Goal: Check status: Check status

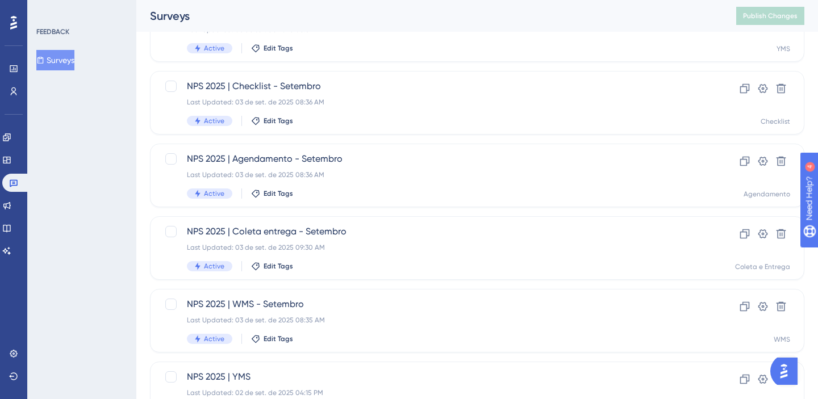
scroll to position [121, 0]
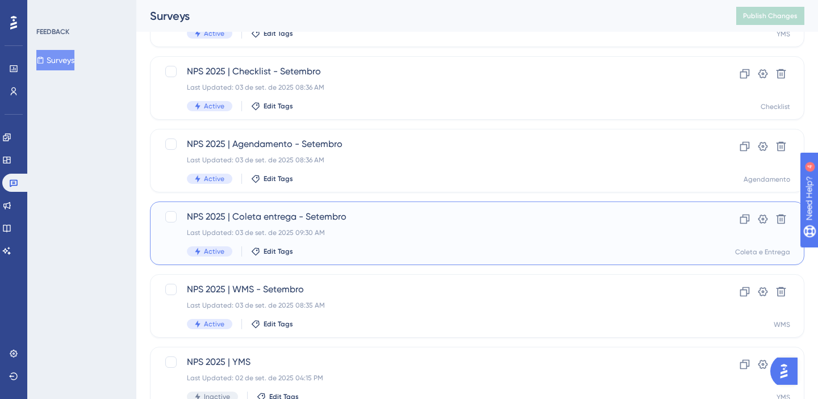
click at [377, 236] on div "Last Updated: 03 de set. de 2025 09:30 AM" at bounding box center [432, 232] width 490 height 9
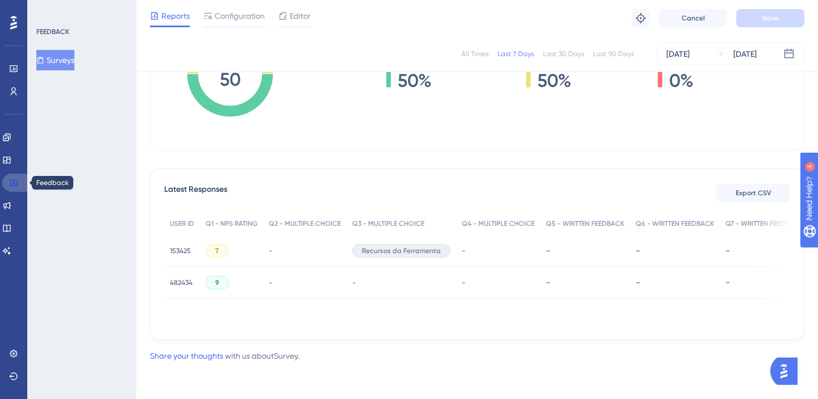
click at [10, 189] on link at bounding box center [15, 183] width 27 height 18
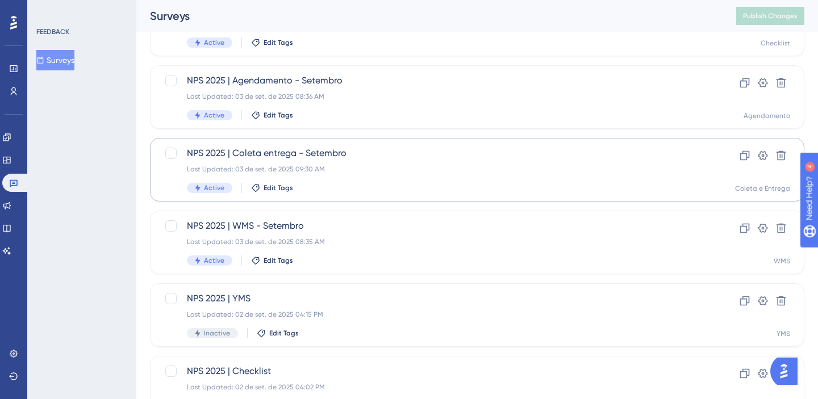
scroll to position [198, 0]
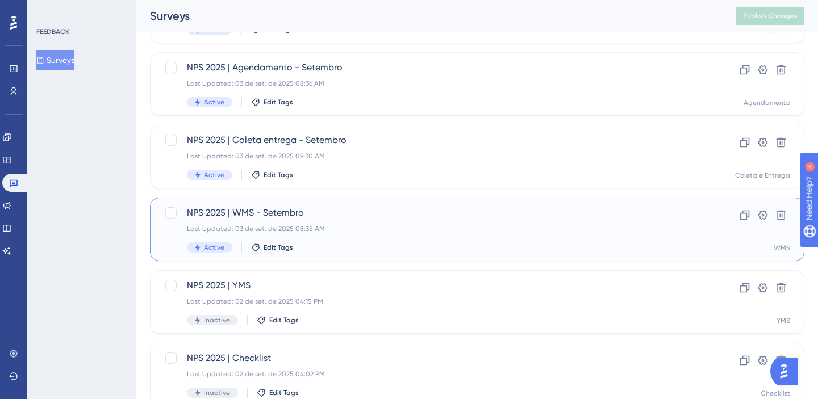
click at [363, 224] on div "Last Updated: 03 de set. de 2025 08:35 AM" at bounding box center [432, 228] width 490 height 9
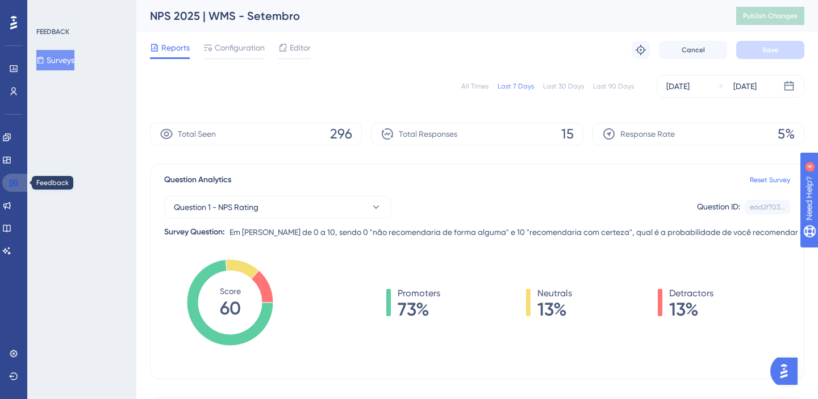
click at [20, 185] on link at bounding box center [15, 183] width 27 height 18
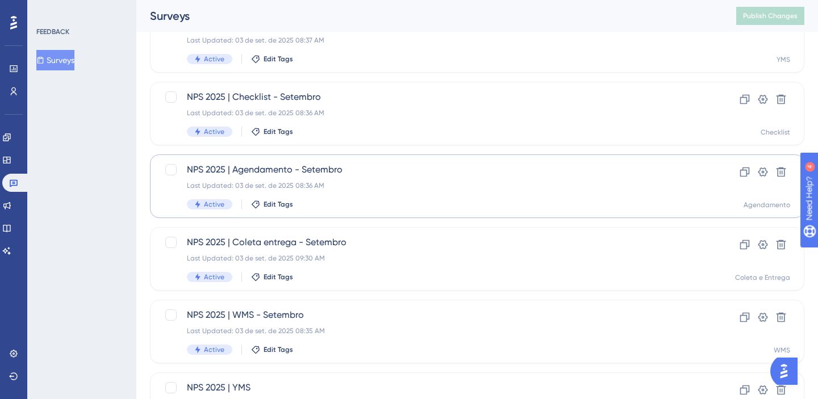
scroll to position [106, 0]
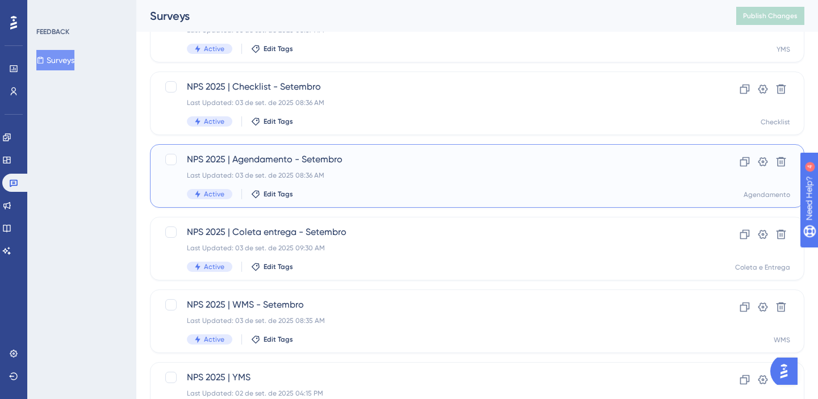
click at [382, 178] on div "Last Updated: 03 de set. de 2025 08:36 AM" at bounding box center [432, 175] width 490 height 9
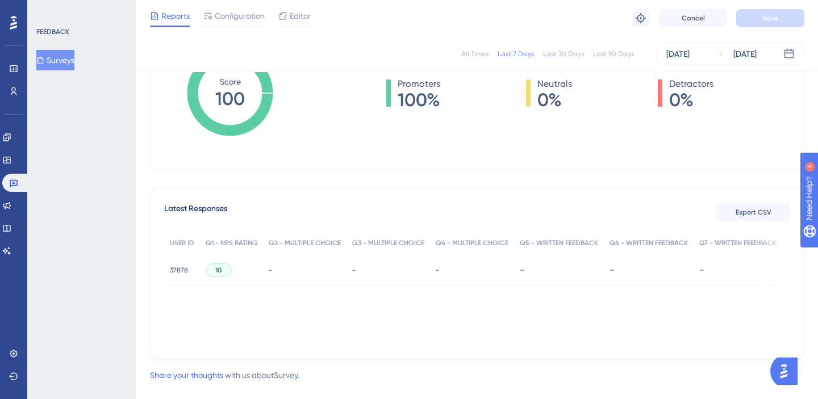
scroll to position [224, 0]
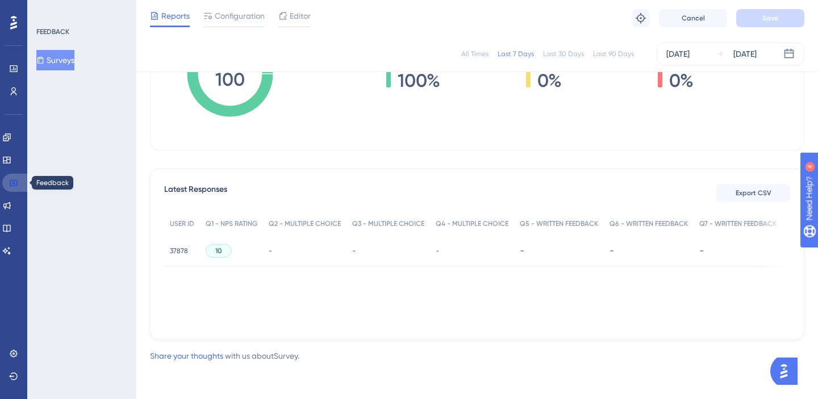
click at [5, 187] on link at bounding box center [15, 183] width 27 height 18
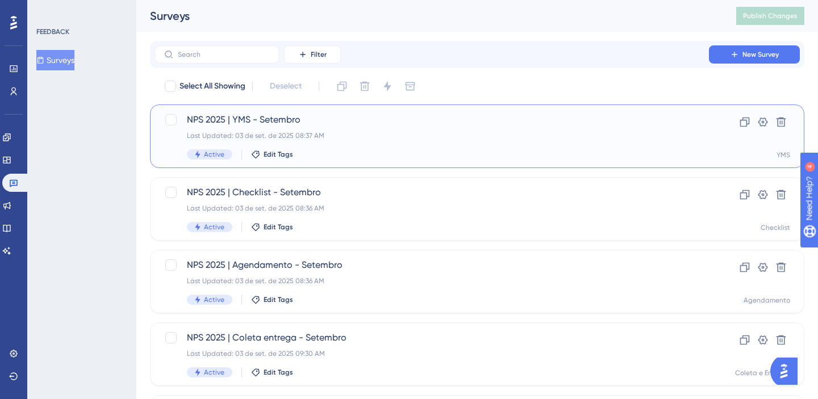
click at [406, 141] on div "NPS 2025 | YMS - Setembro Last Updated: 03 de set. de 2025 08:37 AM Active Edit…" at bounding box center [432, 136] width 490 height 47
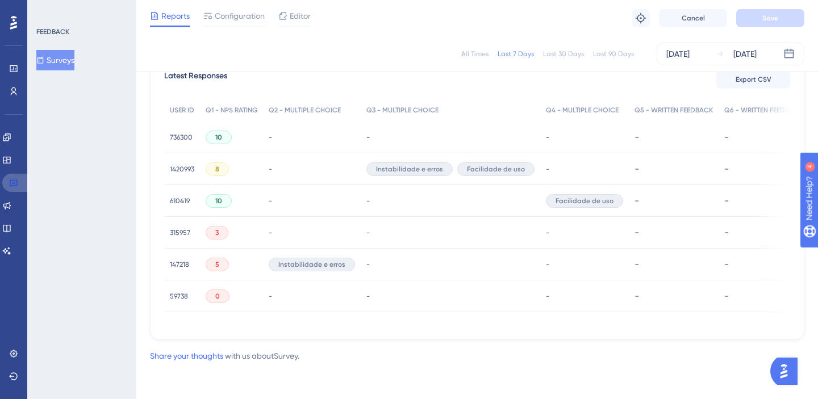
click at [5, 182] on link at bounding box center [15, 183] width 27 height 18
